Goal: Information Seeking & Learning: Check status

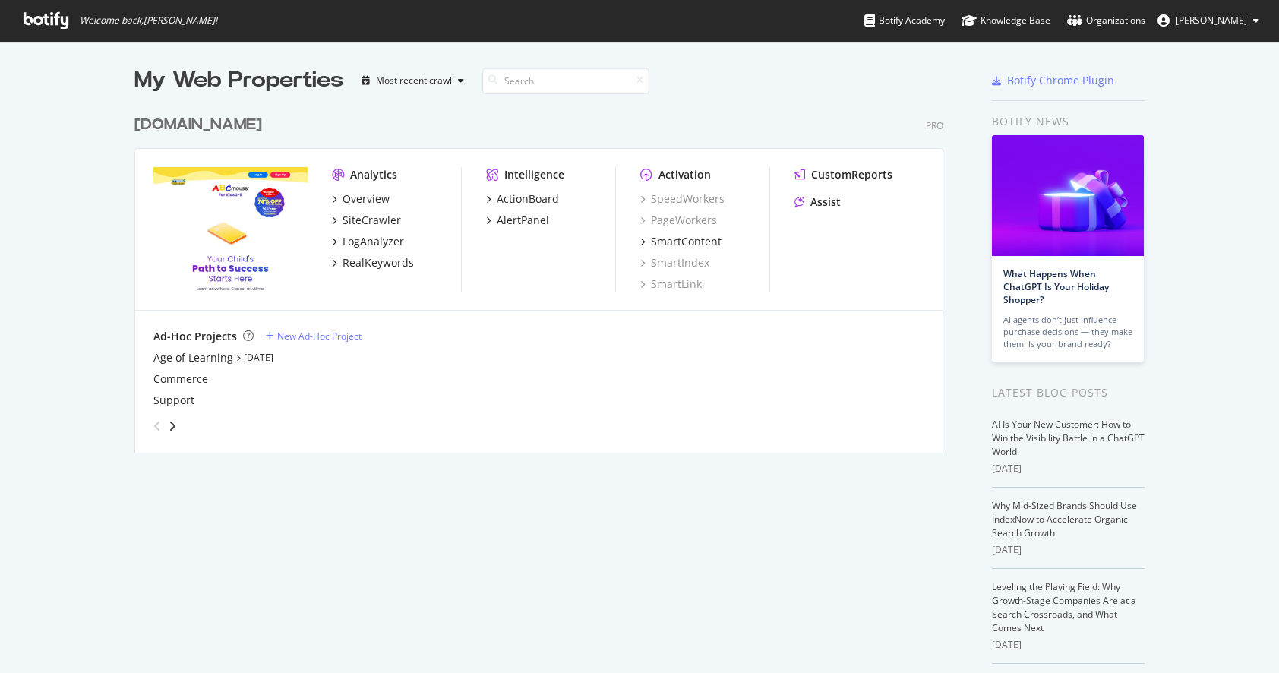
scroll to position [662, 1257]
click at [370, 241] on div "LogAnalyzer" at bounding box center [374, 241] width 62 height 15
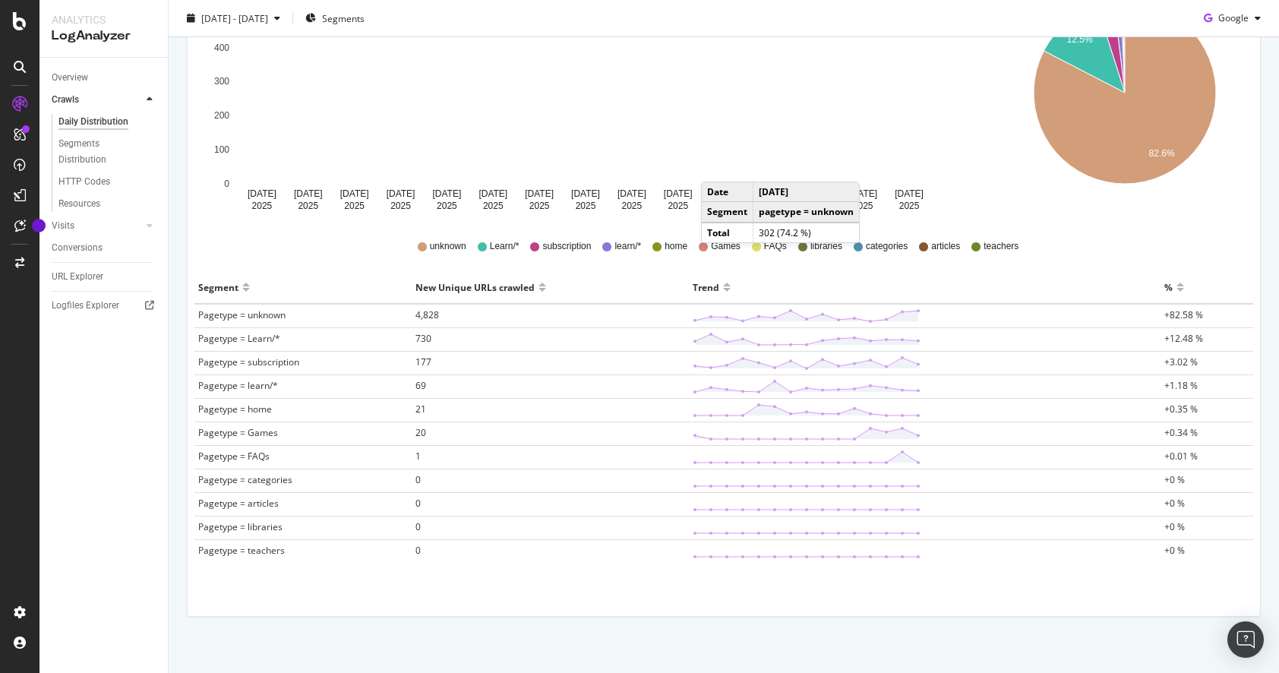
scroll to position [296, 0]
